Goal: Find specific page/section: Find specific page/section

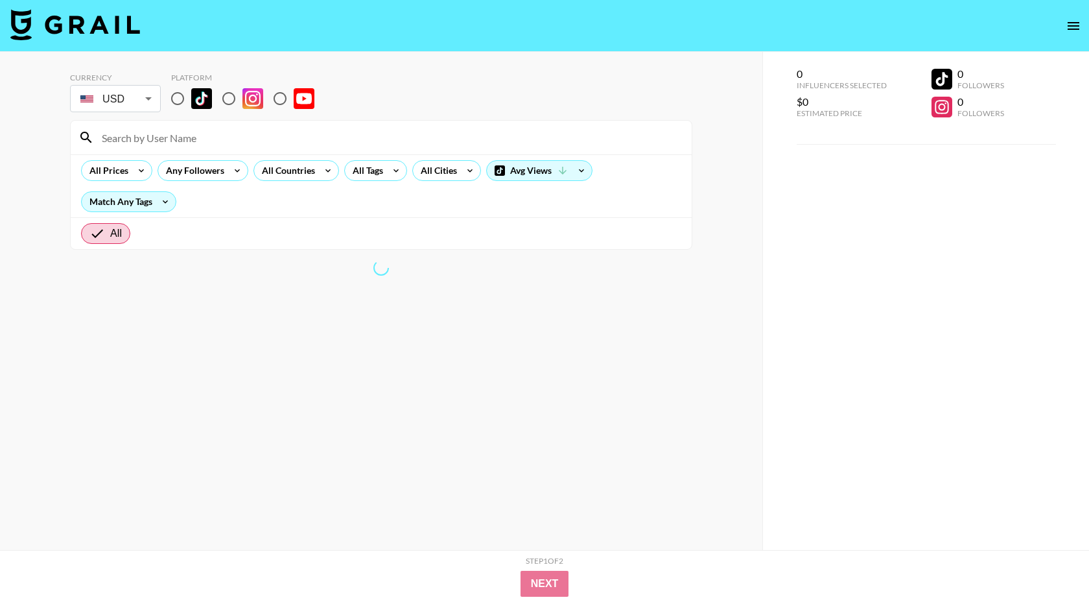
click at [148, 144] on input at bounding box center [389, 137] width 590 height 21
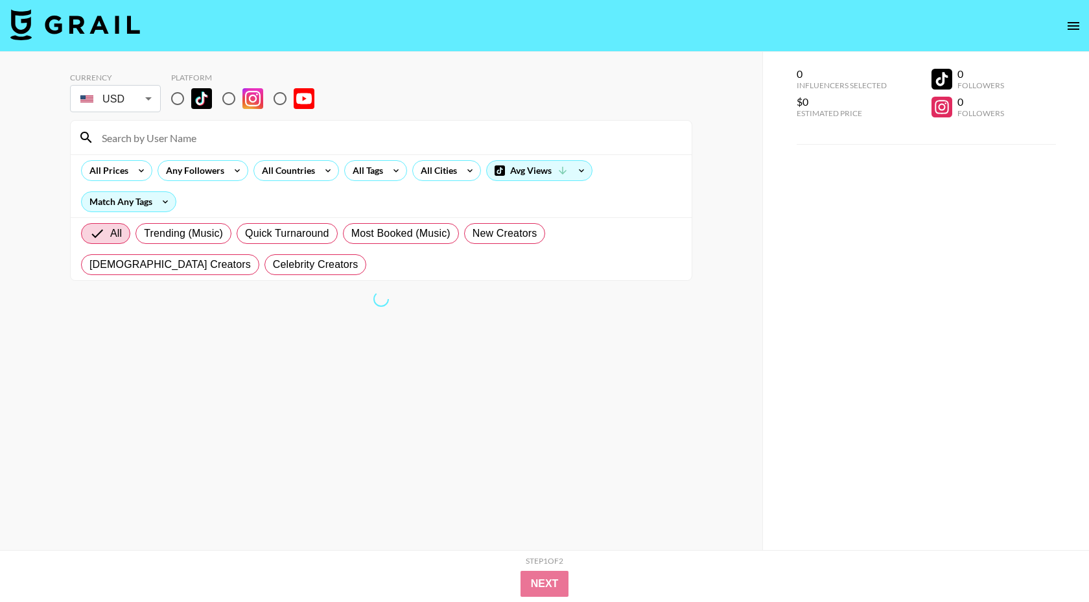
click at [158, 136] on input at bounding box center [389, 137] width 590 height 21
click at [139, 137] on input "[PERSON_NAME]" at bounding box center [389, 137] width 590 height 21
type input "[PERSON_NAME]"
click at [133, 97] on body "Currency USD USD ​ Platform adrien All Prices Any Followers All Countries All T…" at bounding box center [544, 326] width 1089 height 653
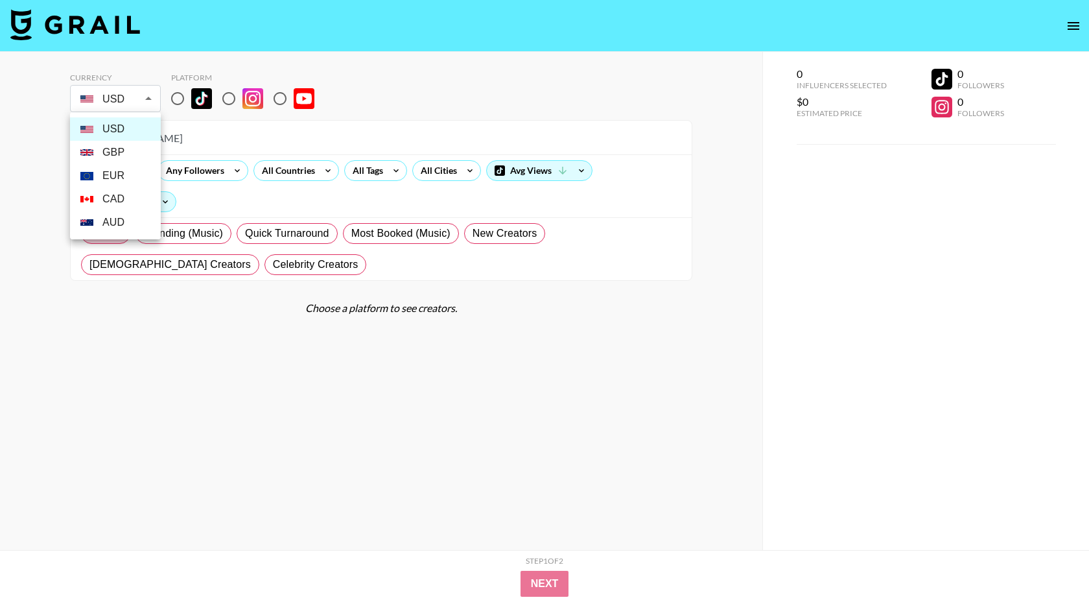
click at [175, 104] on div at bounding box center [544, 301] width 1089 height 602
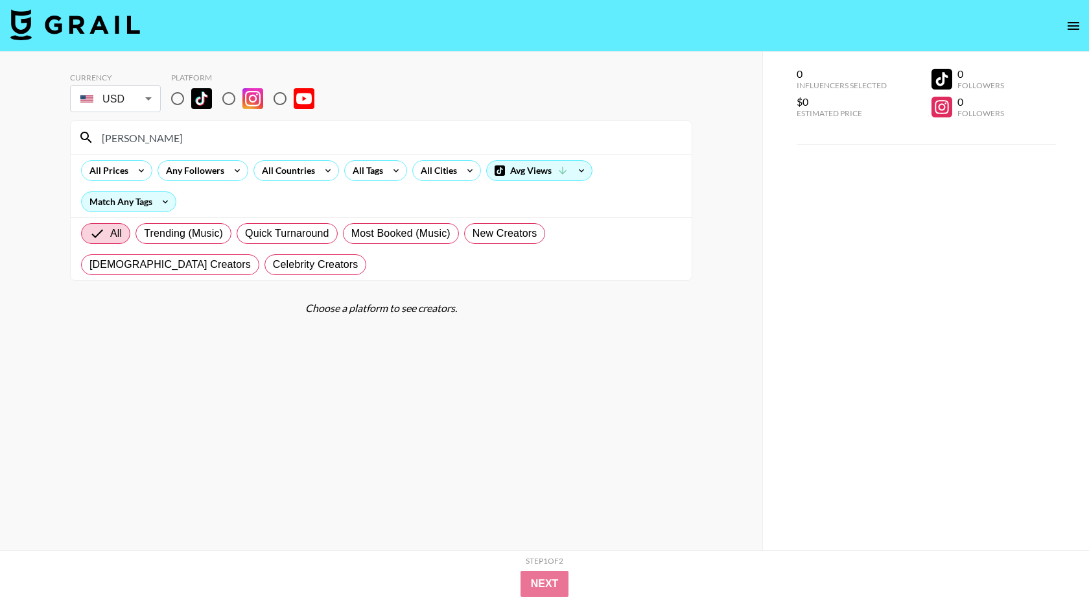
click at [175, 104] on input "radio" at bounding box center [177, 98] width 27 height 27
radio input "true"
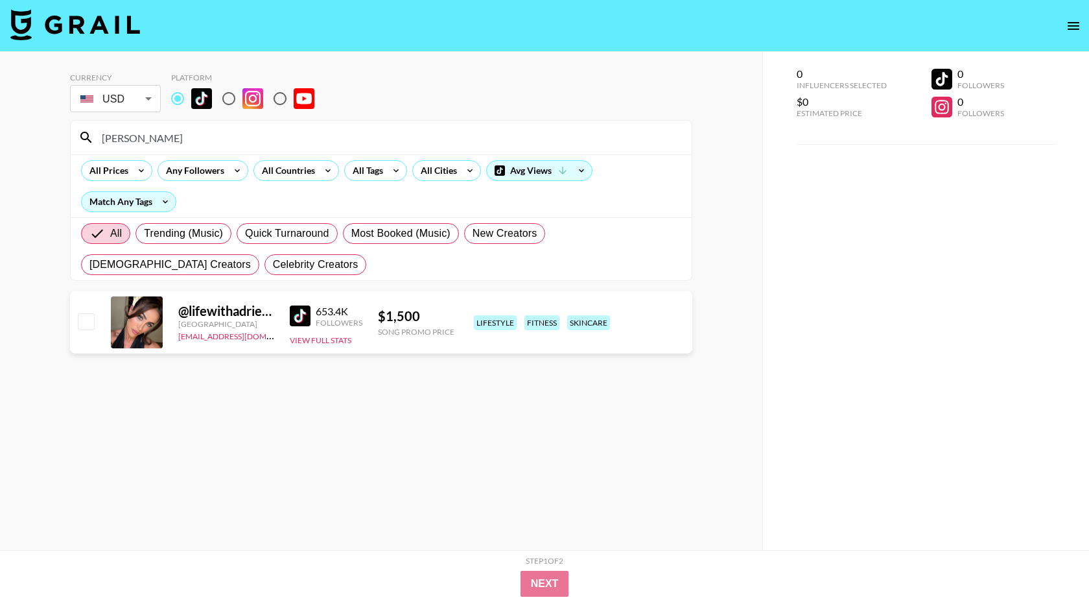
click at [228, 104] on input "radio" at bounding box center [228, 98] width 27 height 27
radio input "true"
click at [143, 199] on div "Match Any Tags" at bounding box center [129, 201] width 94 height 19
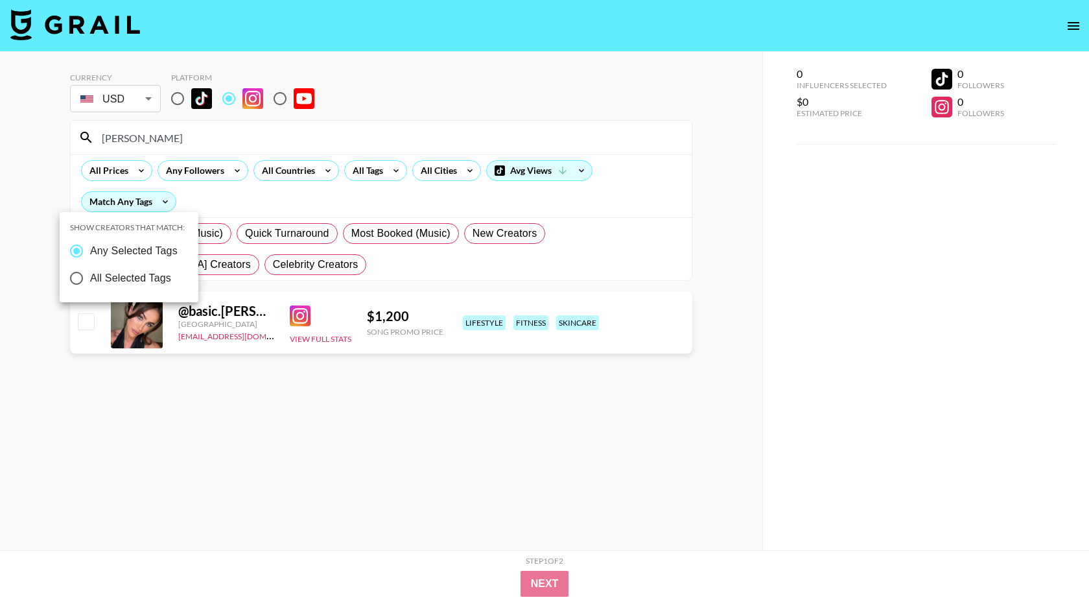
click at [199, 205] on div at bounding box center [544, 301] width 1089 height 602
click at [145, 139] on input "[PERSON_NAME]" at bounding box center [389, 137] width 590 height 21
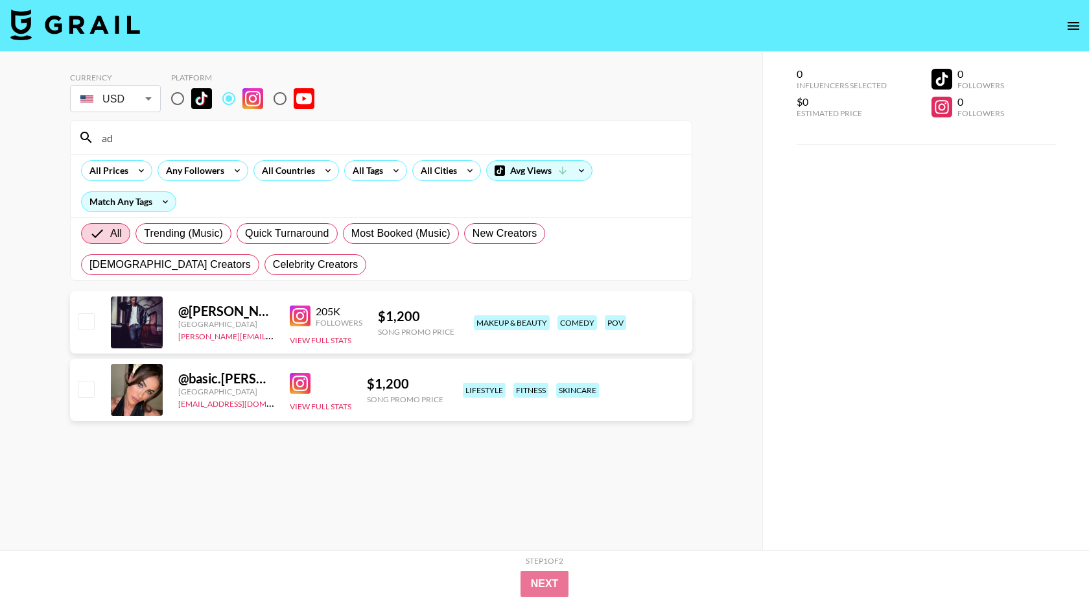
type input "a"
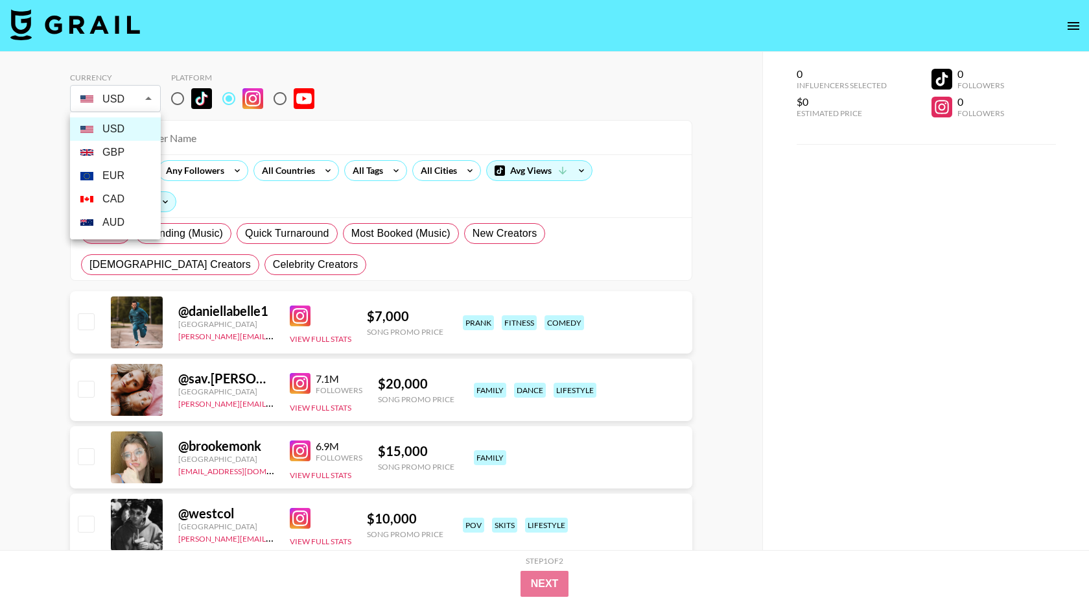
click at [124, 143] on li "GBP" at bounding box center [115, 152] width 91 height 23
type input "GBP"
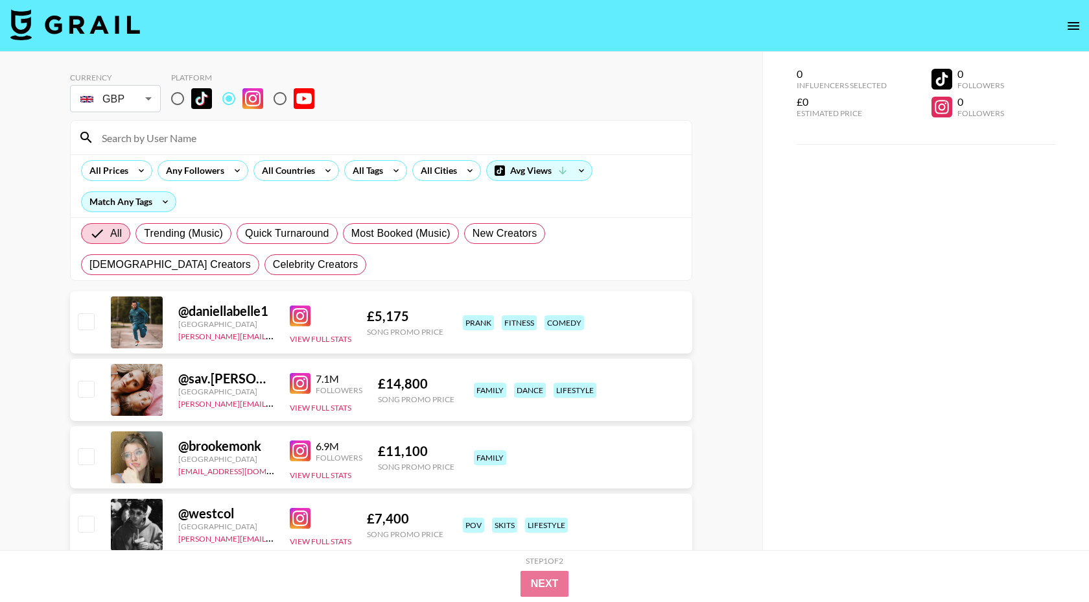
click at [139, 140] on input at bounding box center [389, 137] width 590 height 21
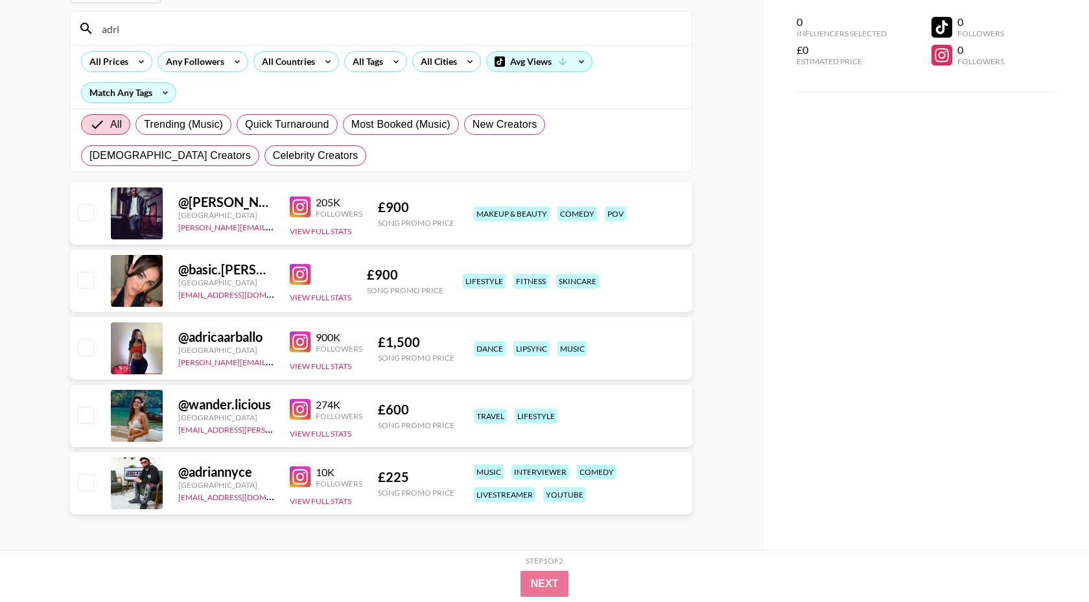
scroll to position [110, 0]
type input "adri"
